Goal: Task Accomplishment & Management: Manage account settings

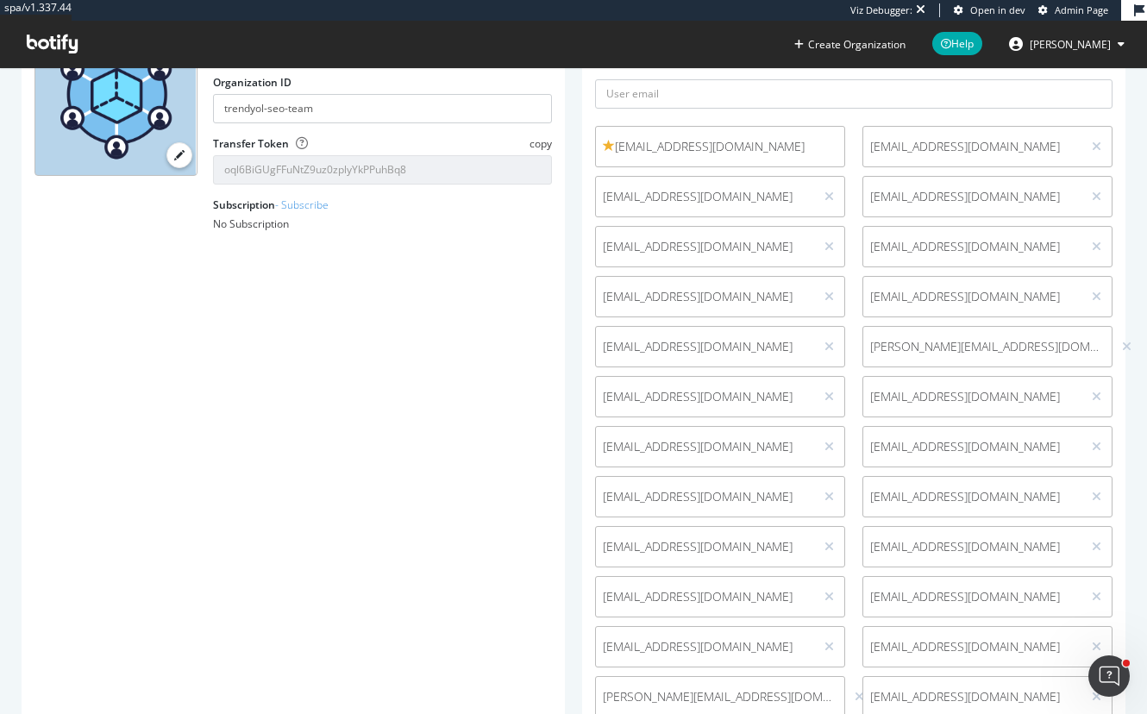
scroll to position [345, 0]
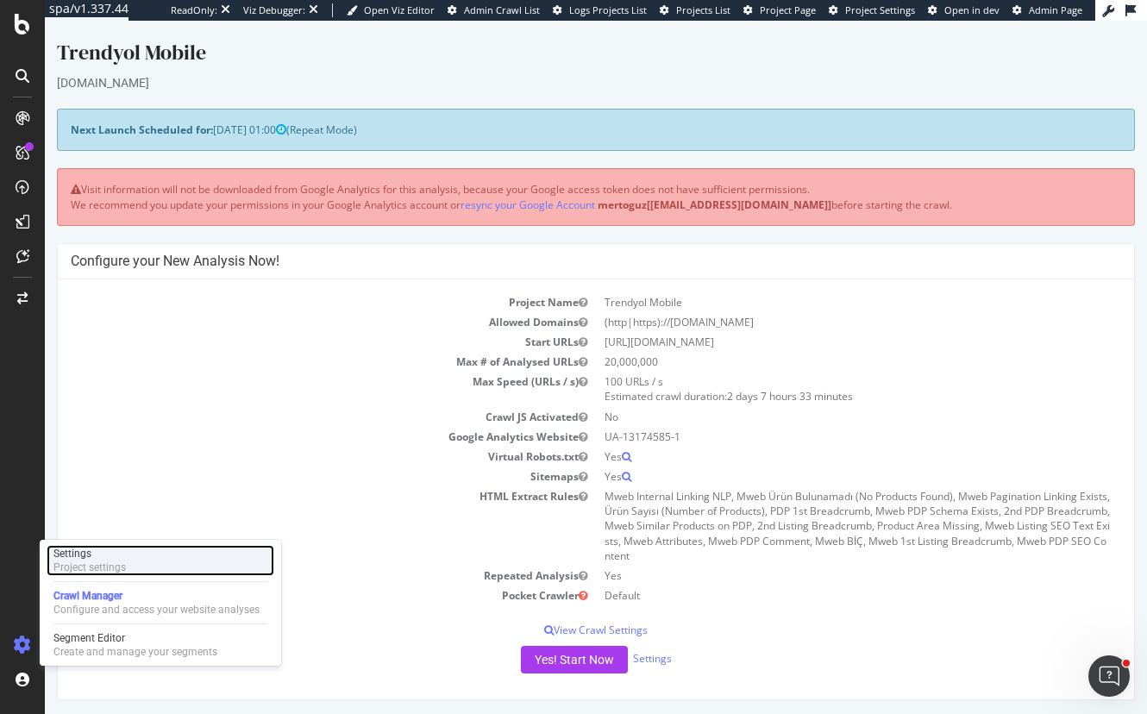
drag, startPoint x: 99, startPoint y: 563, endPoint x: 109, endPoint y: 561, distance: 9.8
click at [99, 563] on div "Project settings" at bounding box center [89, 568] width 72 height 14
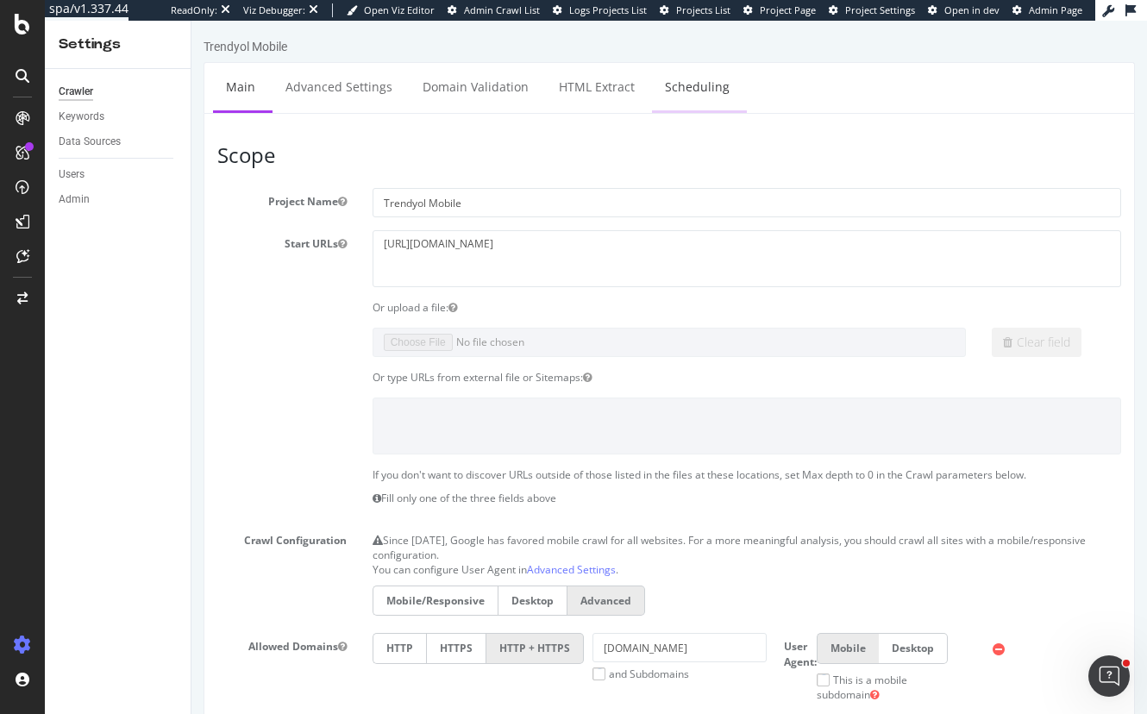
click at [693, 85] on link "Scheduling" at bounding box center [697, 86] width 91 height 47
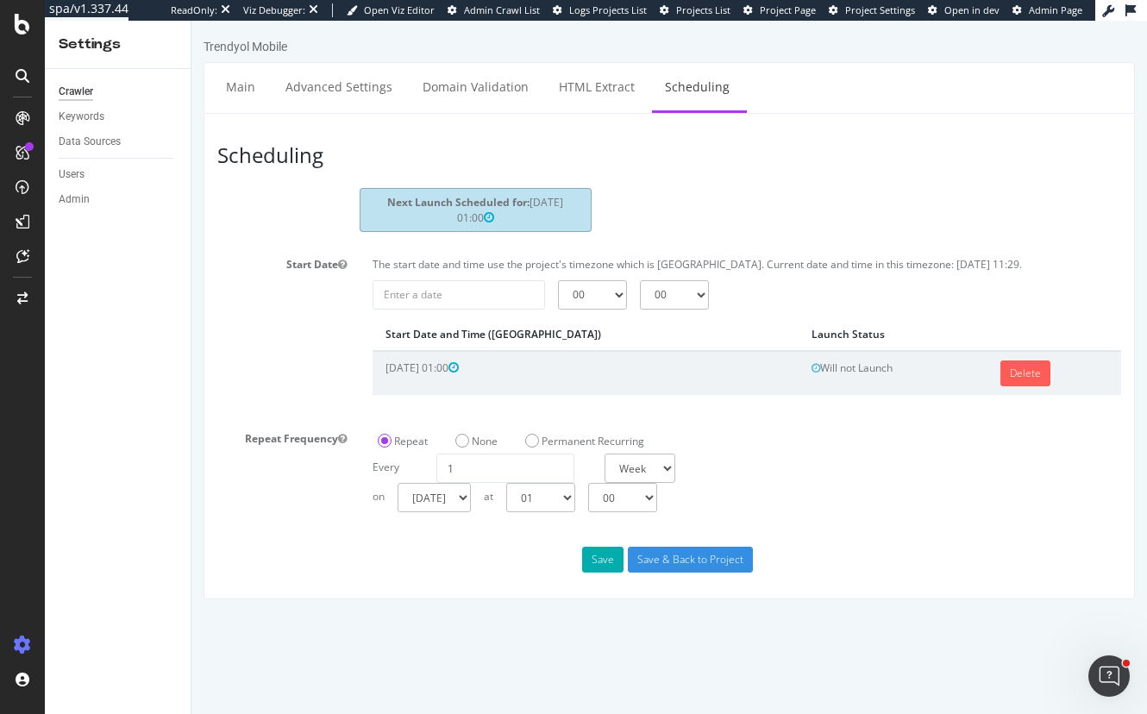
drag, startPoint x: 570, startPoint y: 201, endPoint x: 438, endPoint y: 198, distance: 132.0
click at [448, 198] on div "Next Launch Scheduled for: 2025-09-29 01:00" at bounding box center [476, 209] width 233 height 43
click at [437, 198] on strong "Next Launch Scheduled for:" at bounding box center [458, 202] width 142 height 15
drag, startPoint x: 737, startPoint y: 368, endPoint x: 712, endPoint y: 368, distance: 24.1
click at [712, 368] on tr "2025-02-05 01:00 Will not Launch × Fermer Delete Crawl Scheduled on 2025-02-05 …" at bounding box center [747, 373] width 749 height 44
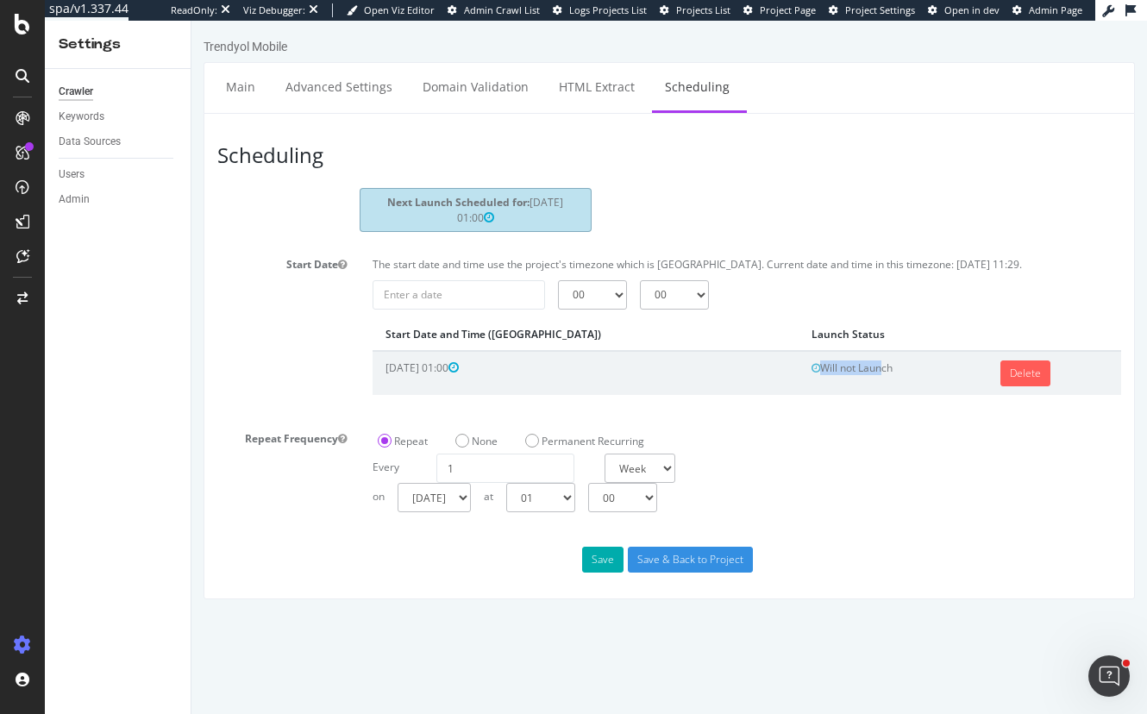
click at [799, 370] on td "Will not Launch" at bounding box center [893, 373] width 189 height 44
